Goal: Information Seeking & Learning: Learn about a topic

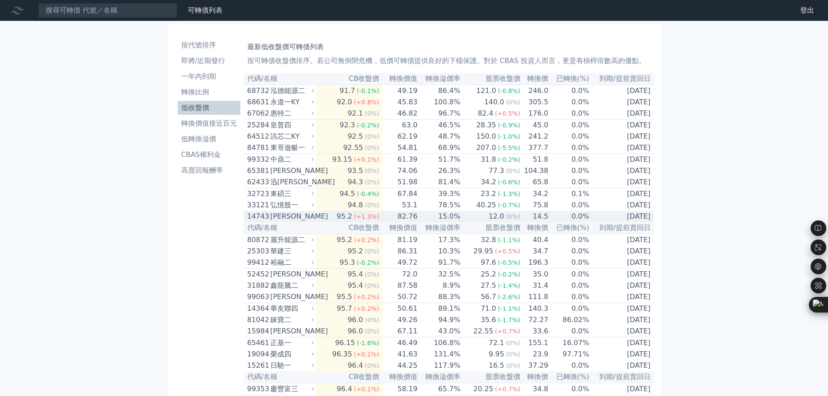
click at [290, 222] on div "[PERSON_NAME]" at bounding box center [291, 216] width 42 height 10
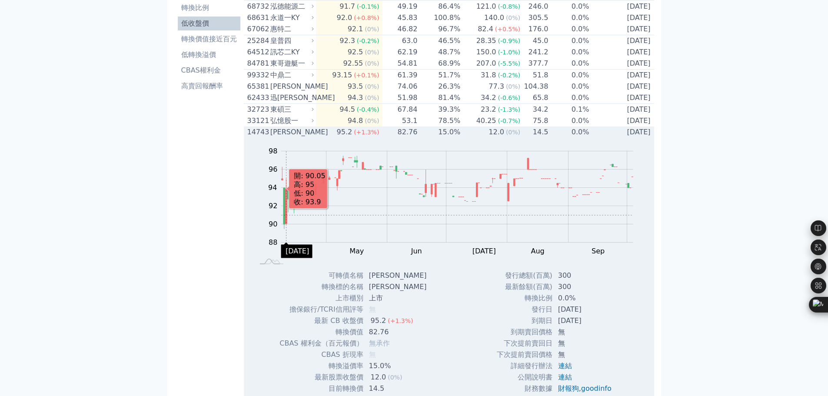
scroll to position [87, 0]
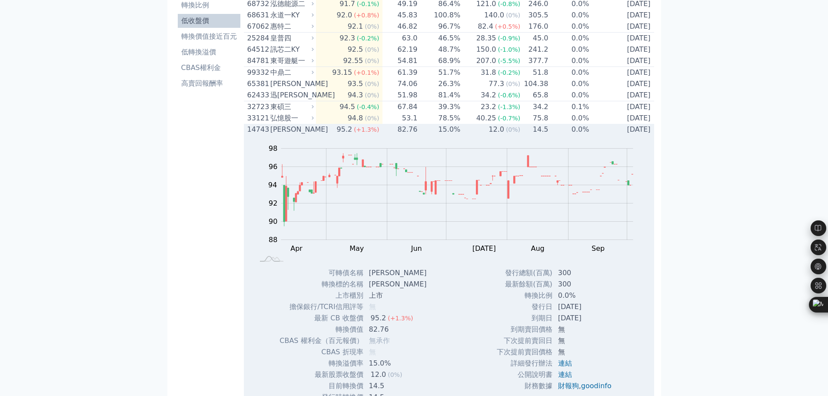
click at [293, 135] on div "[PERSON_NAME]" at bounding box center [291, 129] width 42 height 10
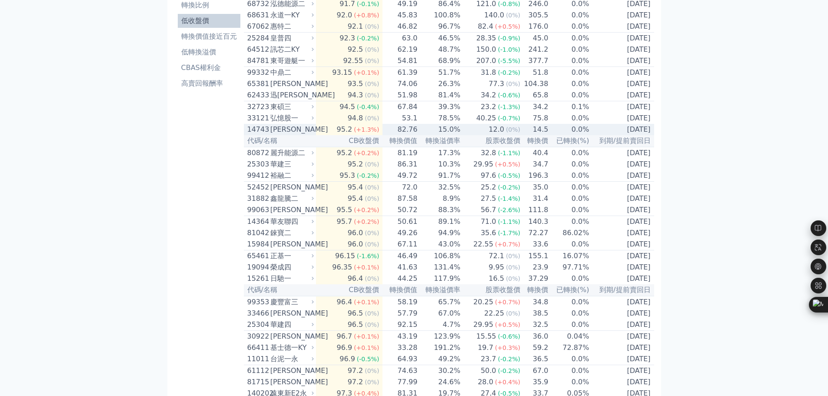
click at [281, 135] on div "[PERSON_NAME]" at bounding box center [291, 129] width 42 height 10
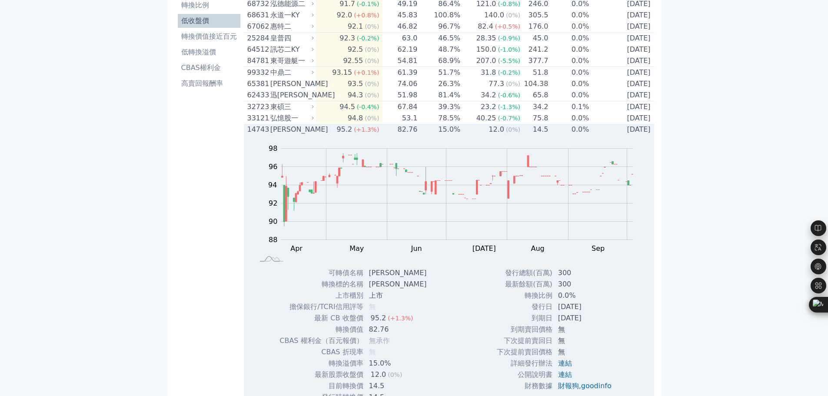
click at [273, 135] on div "[PERSON_NAME]" at bounding box center [291, 129] width 42 height 10
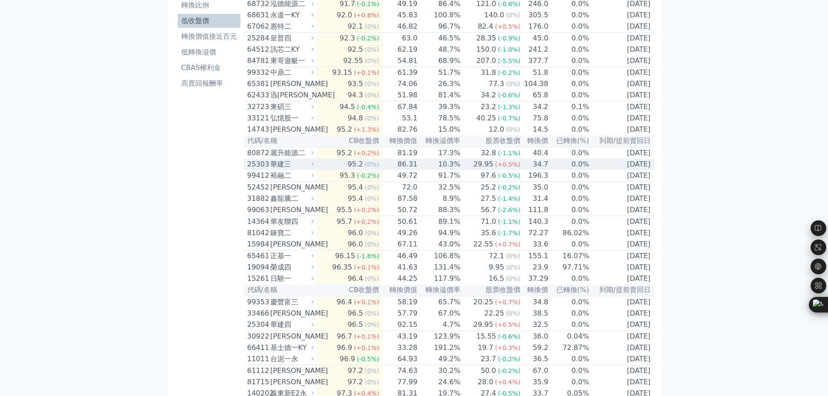
click at [283, 170] on div "華建三" at bounding box center [291, 164] width 42 height 10
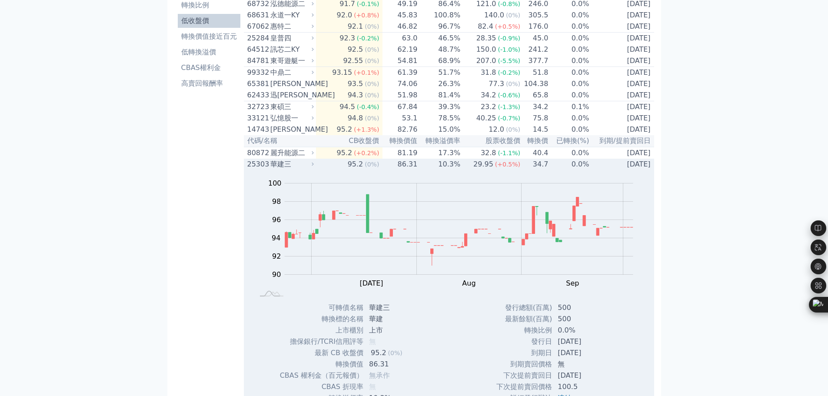
click at [283, 170] on div "華建三" at bounding box center [291, 164] width 42 height 10
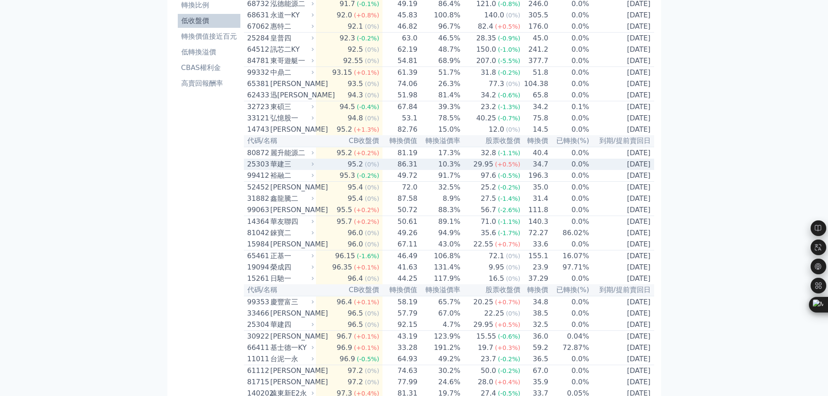
click at [294, 170] on div "華建三" at bounding box center [291, 164] width 42 height 10
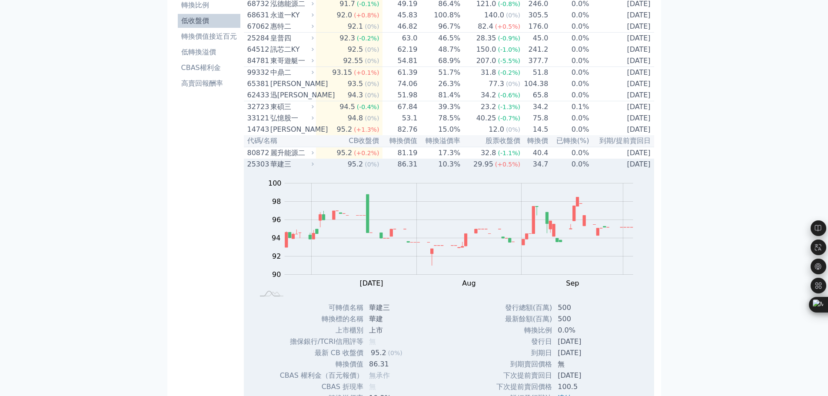
click at [294, 170] on div "華建三" at bounding box center [291, 164] width 42 height 10
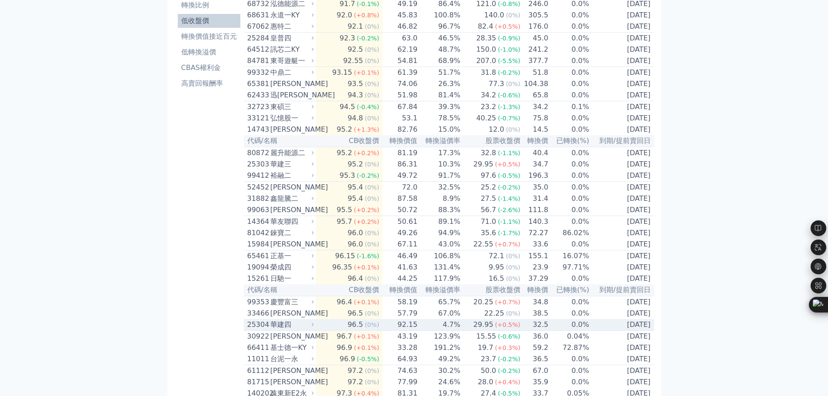
click at [293, 330] on div "華建四" at bounding box center [291, 324] width 42 height 10
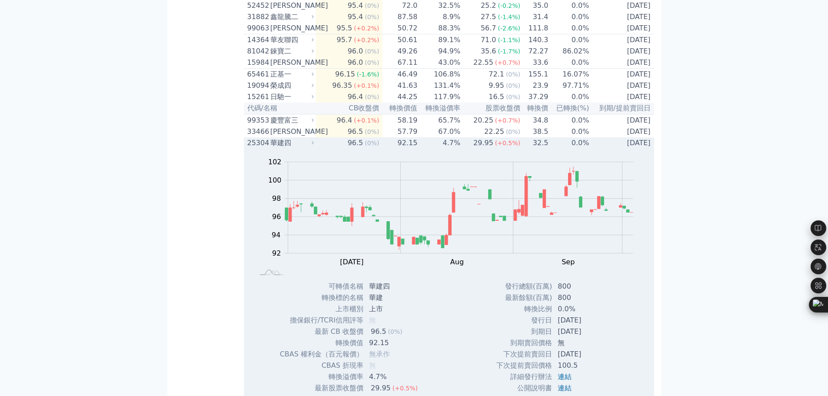
scroll to position [261, 0]
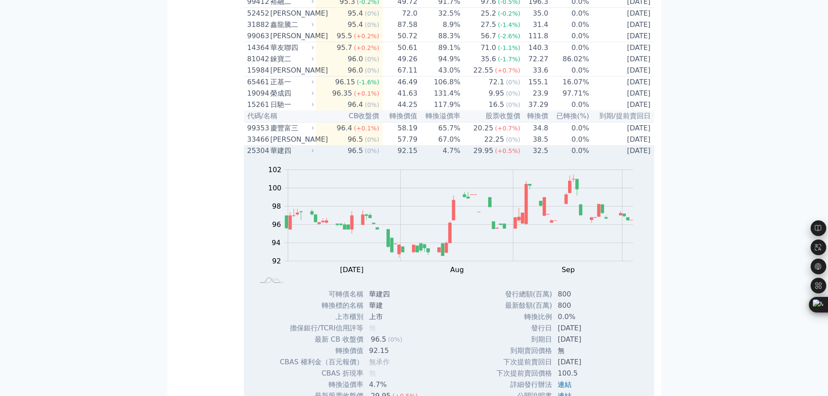
click at [301, 156] on div "華建四" at bounding box center [291, 151] width 42 height 10
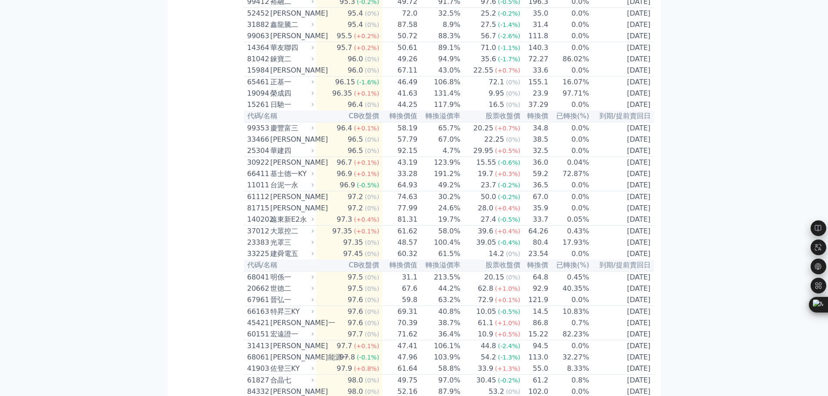
scroll to position [217, 0]
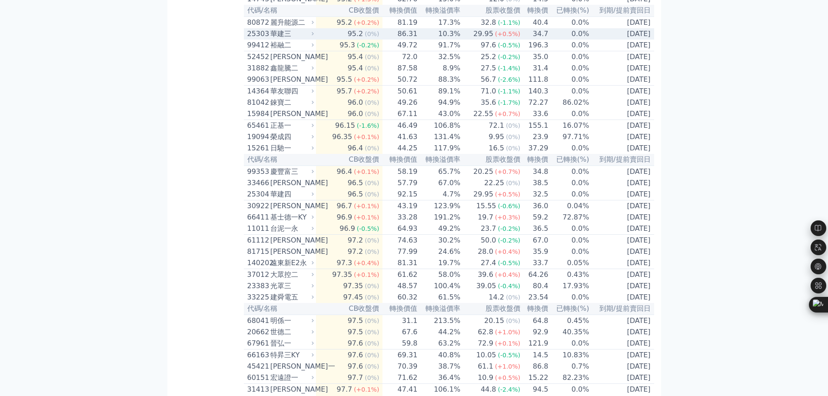
click at [314, 37] on icon at bounding box center [313, 34] width 6 height 6
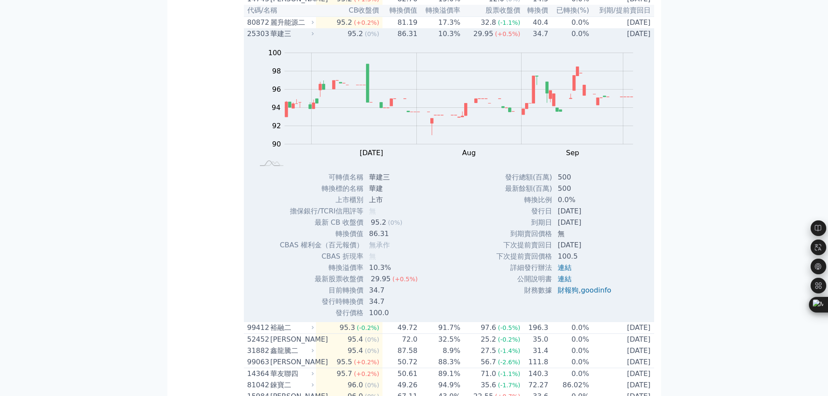
click at [314, 37] on icon at bounding box center [313, 34] width 6 height 6
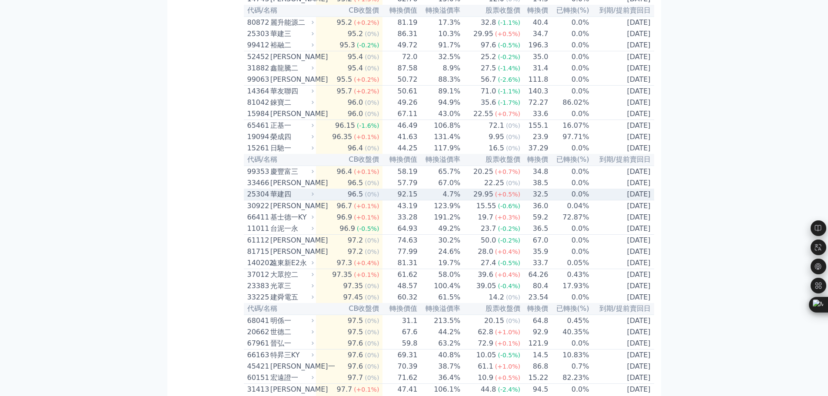
click at [291, 200] on div "華建四" at bounding box center [291, 194] width 42 height 10
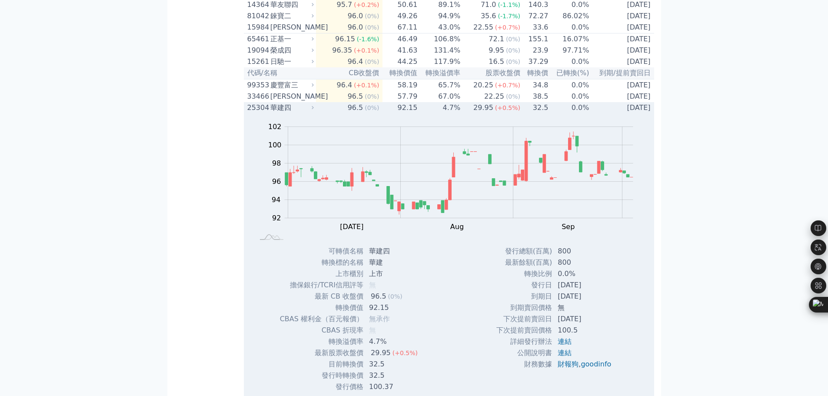
scroll to position [304, 0]
click at [308, 113] on div "華建四" at bounding box center [291, 107] width 42 height 10
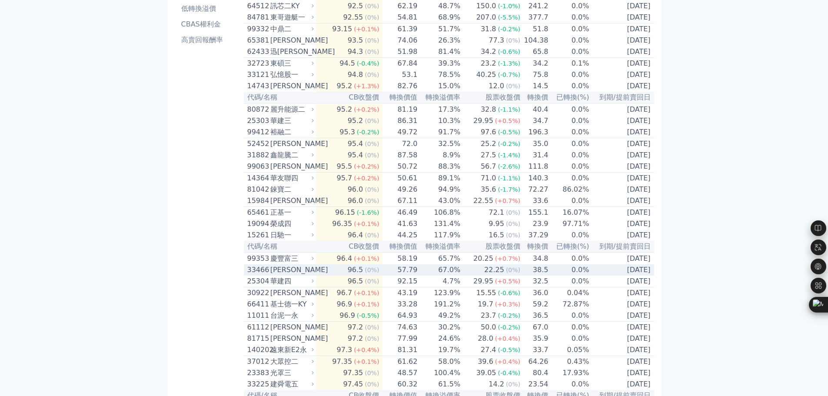
scroll to position [0, 0]
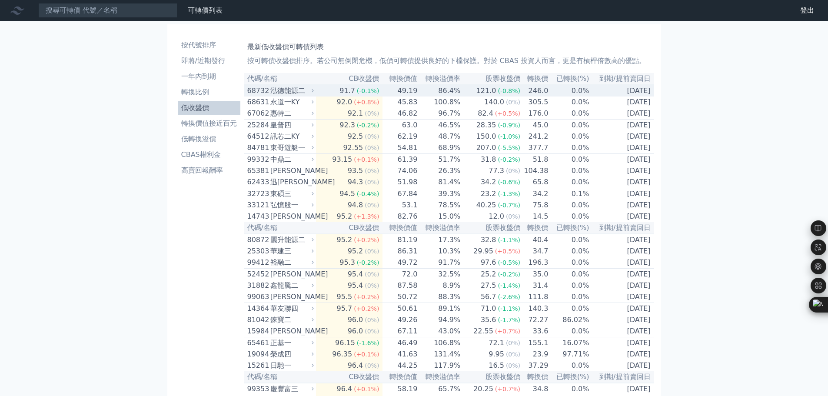
click at [295, 93] on div "泓德能源二" at bounding box center [291, 91] width 42 height 10
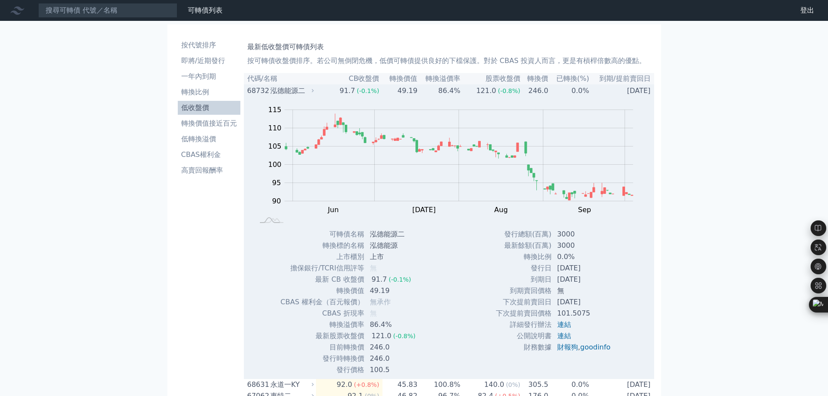
click at [295, 93] on div "泓德能源二" at bounding box center [291, 91] width 42 height 10
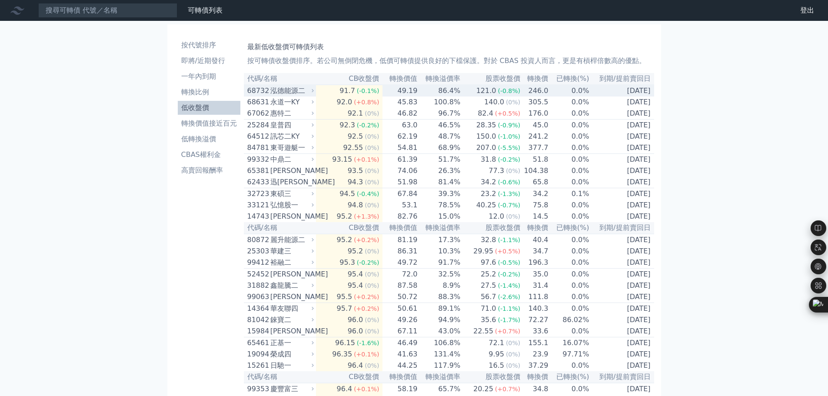
click at [296, 93] on div "泓德能源二" at bounding box center [291, 91] width 42 height 10
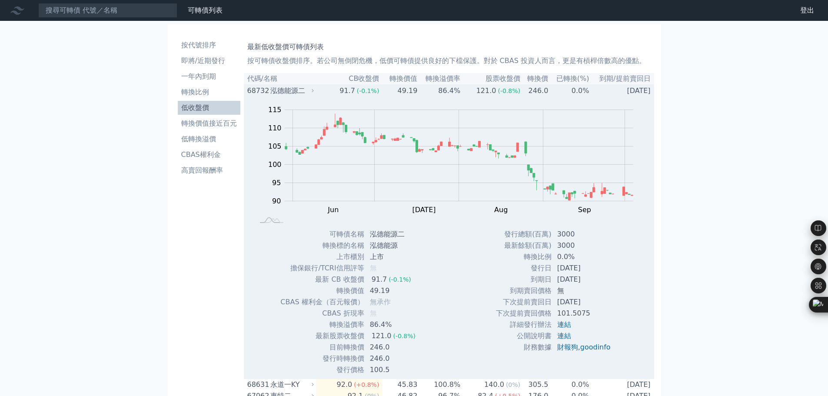
click at [296, 93] on div "泓德能源二" at bounding box center [291, 91] width 42 height 10
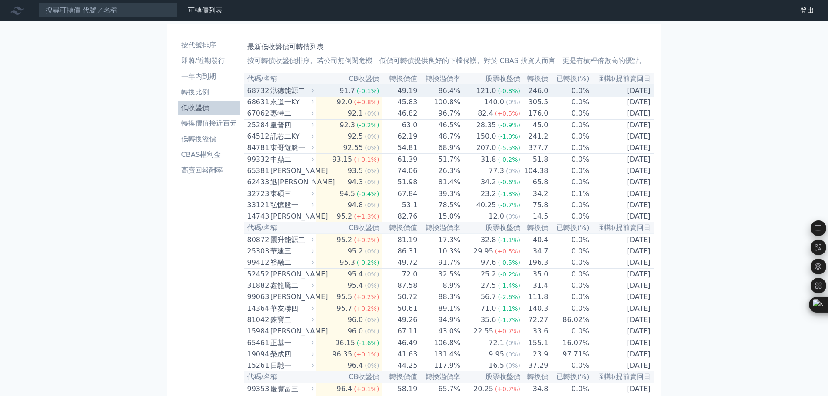
click at [300, 90] on div "泓德能源二" at bounding box center [291, 91] width 42 height 10
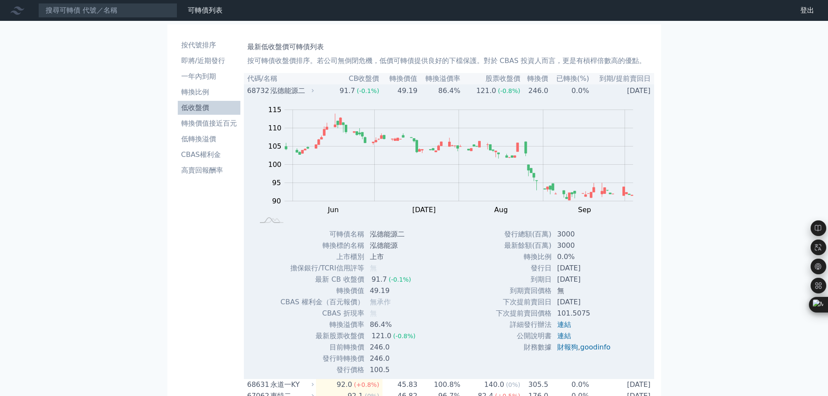
click at [291, 92] on div "泓德能源二" at bounding box center [291, 91] width 42 height 10
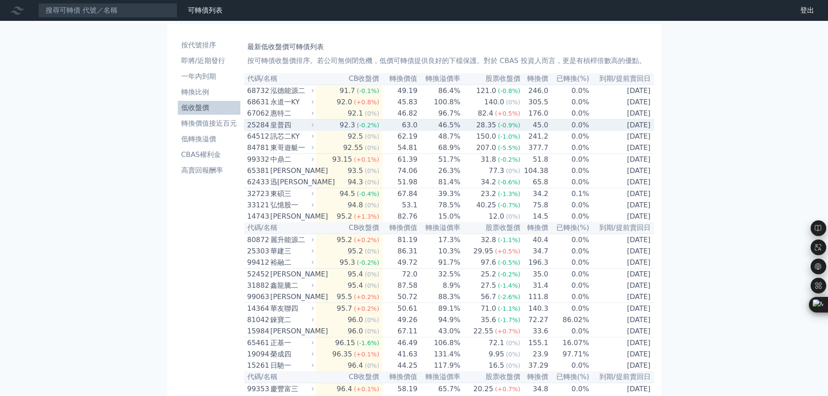
click at [299, 130] on div "皇普四" at bounding box center [291, 125] width 42 height 10
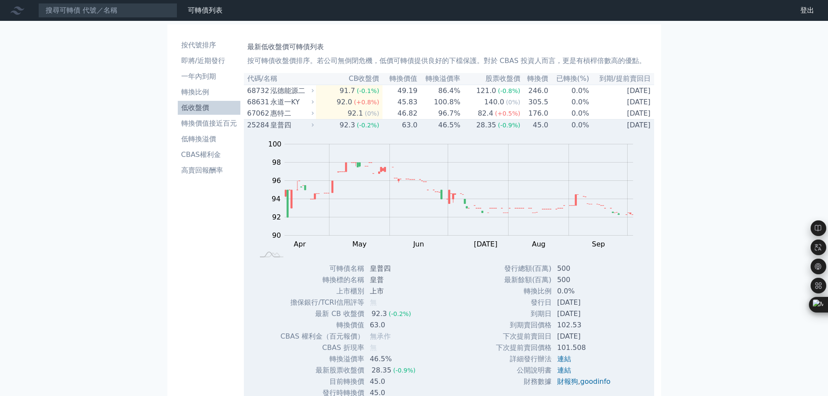
click at [299, 130] on div "皇普四" at bounding box center [291, 125] width 42 height 10
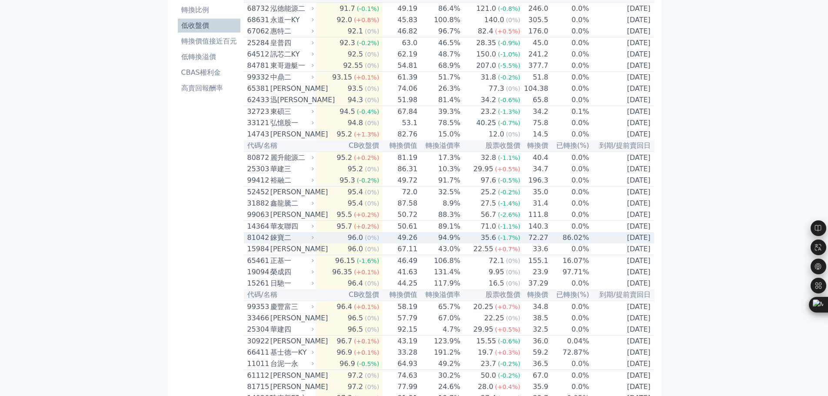
scroll to position [87, 0]
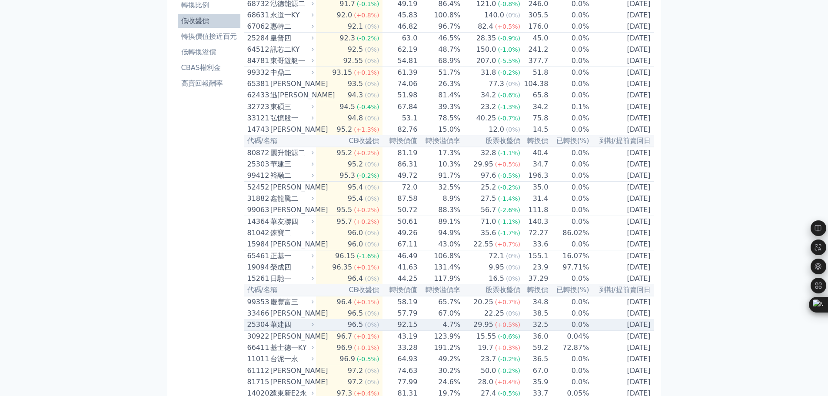
click at [299, 330] on div "華建四" at bounding box center [291, 324] width 42 height 10
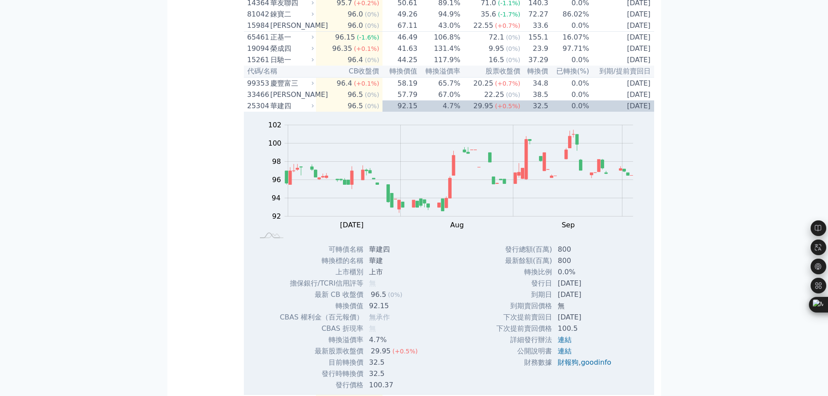
scroll to position [304, 0]
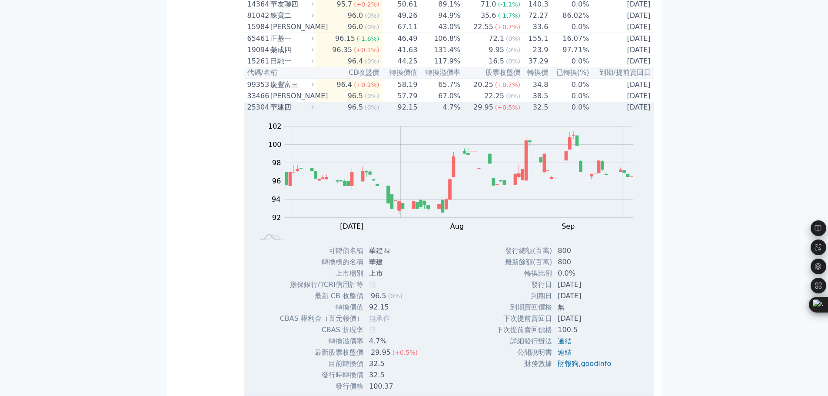
click at [306, 113] on div "華建四" at bounding box center [291, 107] width 42 height 10
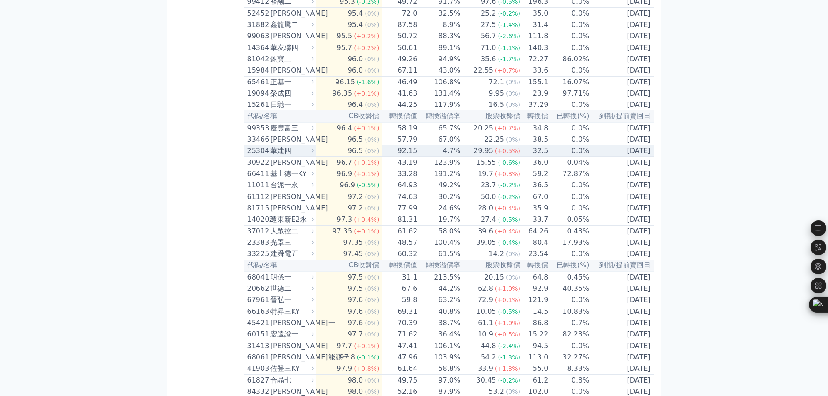
scroll to position [217, 0]
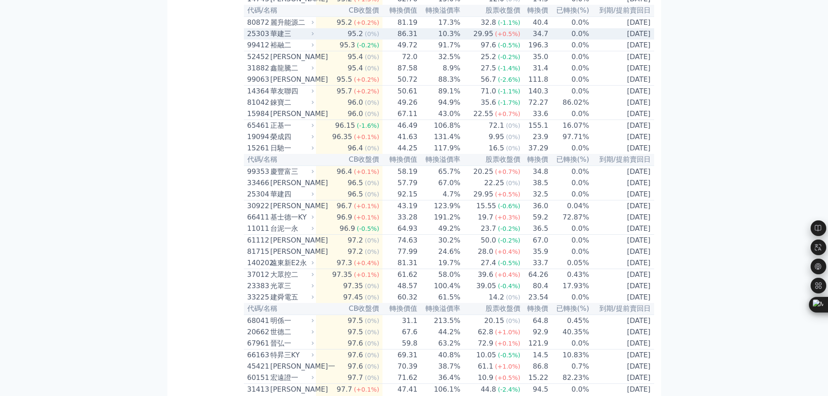
click at [291, 39] on div "華建三" at bounding box center [291, 34] width 42 height 10
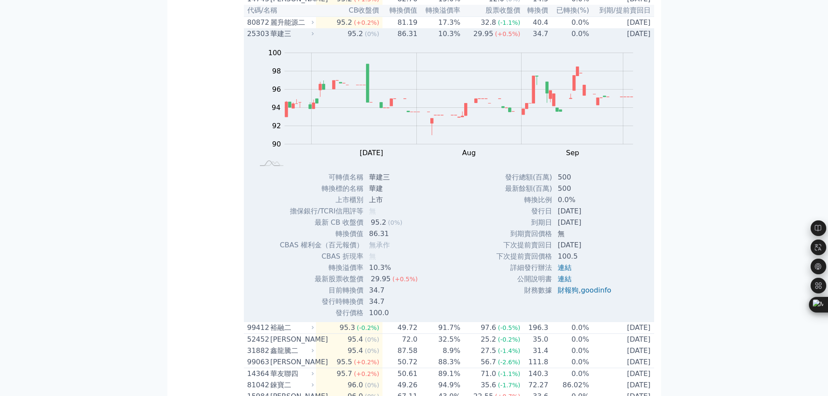
click at [291, 39] on div "華建三" at bounding box center [291, 34] width 42 height 10
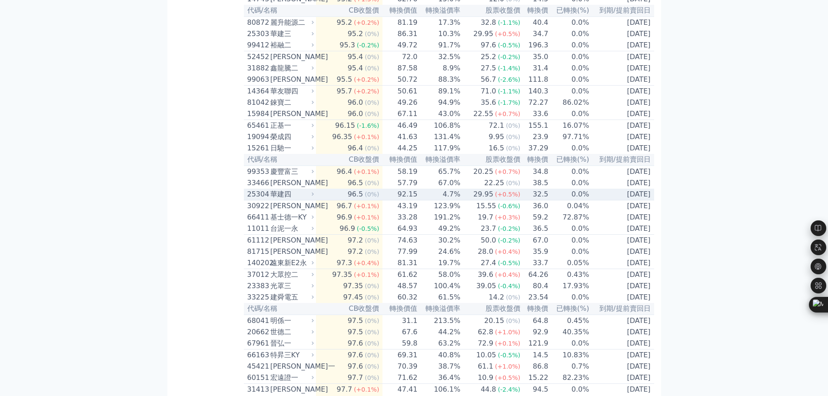
click at [320, 200] on td "96.5 (0%)" at bounding box center [349, 195] width 67 height 12
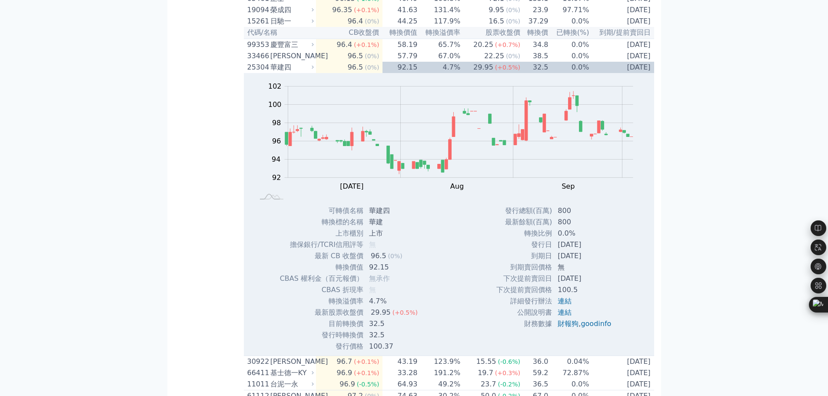
scroll to position [348, 0]
